Goal: Task Accomplishment & Management: Complete application form

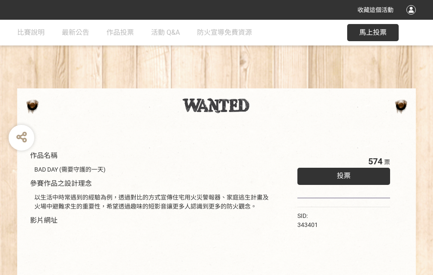
click at [412, 18] on div "收藏這個活動" at bounding box center [216, 10] width 433 height 20
click at [268, 85] on div "作品名稱 BAD DAY (需要守護的一天) 參賽作品之設計理念 以生活中時常遇到的經驗為例，透過對比的方式宣傳住宅用火災警報器、家庭逃生計畫及火場中避難求生…" at bounding box center [216, 200] width 433 height 361
click at [341, 174] on span "投票" at bounding box center [344, 176] width 14 height 8
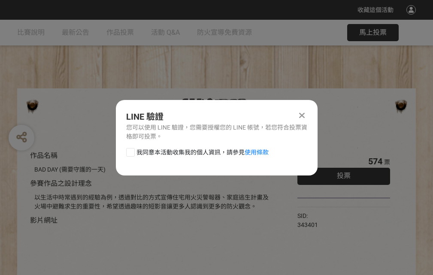
click at [130, 151] on div at bounding box center [130, 152] width 9 height 9
checkbox input "true"
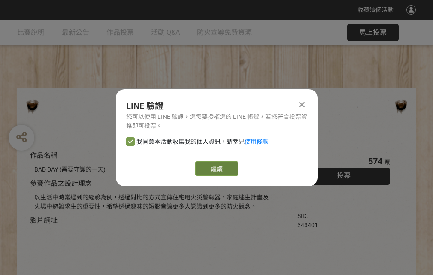
click at [216, 169] on link "繼續" at bounding box center [216, 168] width 43 height 15
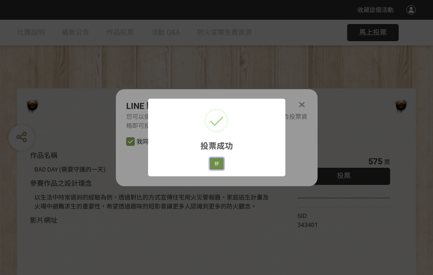
click at [214, 162] on button "好" at bounding box center [217, 164] width 14 height 12
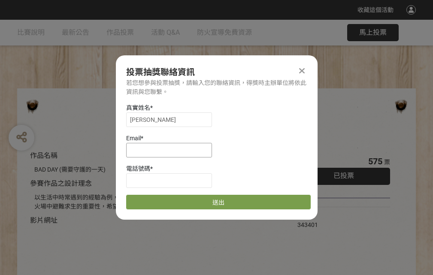
click at [172, 150] on input at bounding box center [169, 150] width 86 height 15
type input "[EMAIL_ADDRESS][DOMAIN_NAME]"
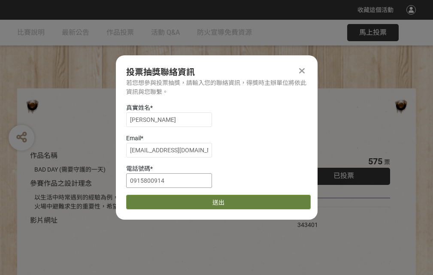
type input "0915800914"
click at [151, 199] on button "送出" at bounding box center [218, 202] width 184 height 15
